Goal: Check status: Check status

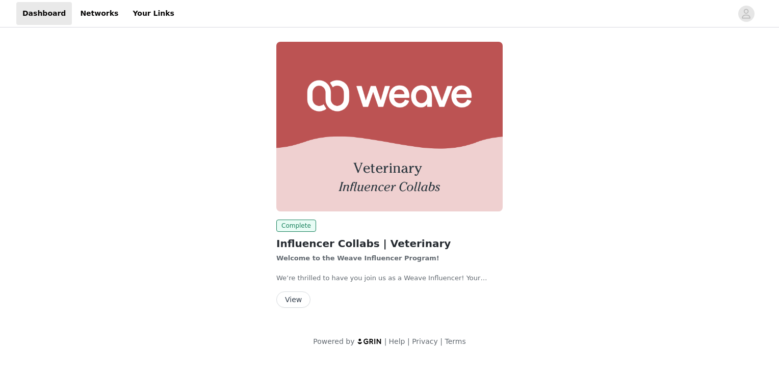
click at [300, 300] on button "View" at bounding box center [293, 300] width 34 height 16
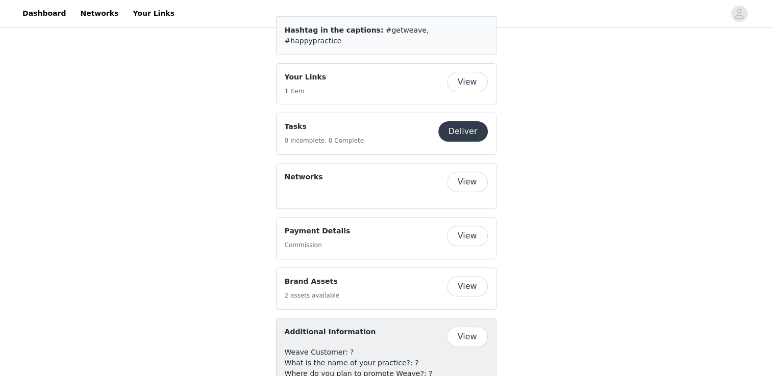
scroll to position [320, 0]
click at [466, 226] on button "View" at bounding box center [467, 236] width 41 height 20
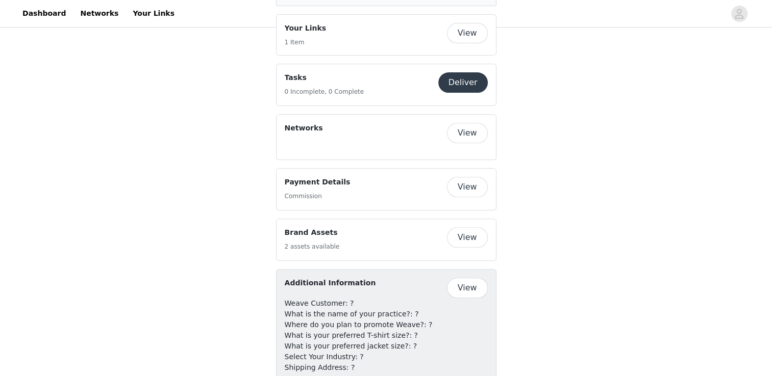
scroll to position [371, 0]
click at [473, 175] on button "View" at bounding box center [467, 185] width 41 height 20
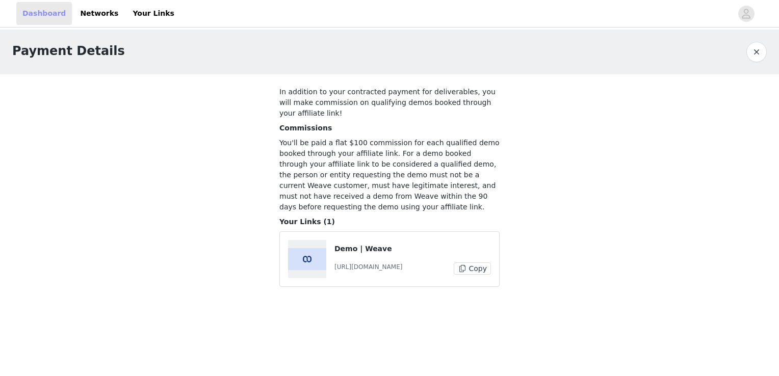
click at [38, 17] on link "Dashboard" at bounding box center [44, 13] width 56 height 23
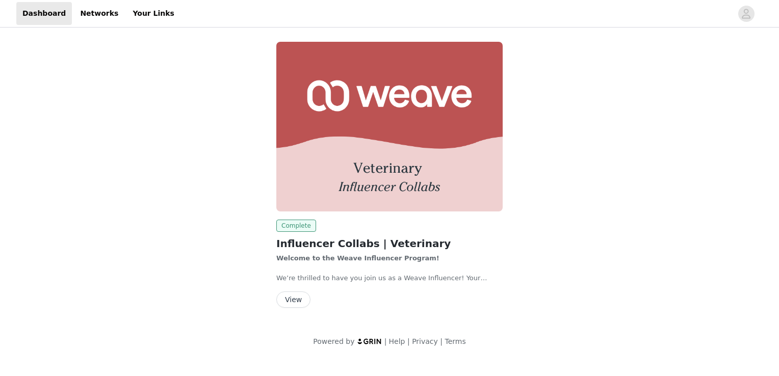
click at [291, 230] on span "Complete" at bounding box center [296, 226] width 40 height 12
click at [288, 301] on button "View" at bounding box center [293, 300] width 34 height 16
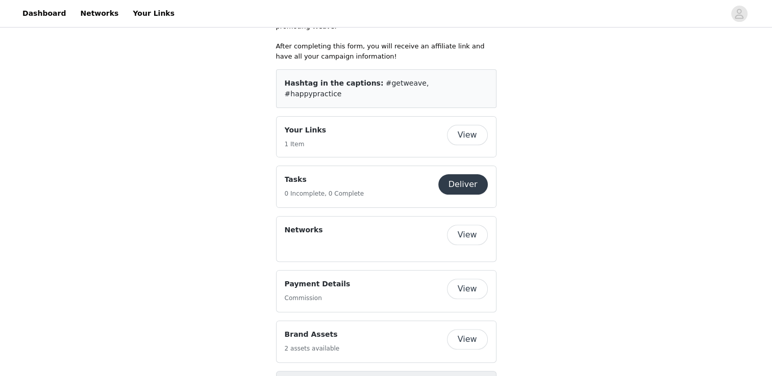
scroll to position [266, 0]
